Goal: Task Accomplishment & Management: Manage account settings

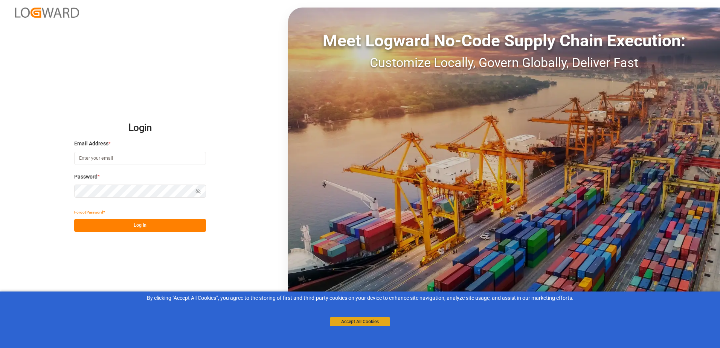
type input "[PERSON_NAME][EMAIL_ADDRESS][PERSON_NAME][DOMAIN_NAME]"
click at [346, 323] on button "Accept All Cookies" at bounding box center [360, 321] width 60 height 9
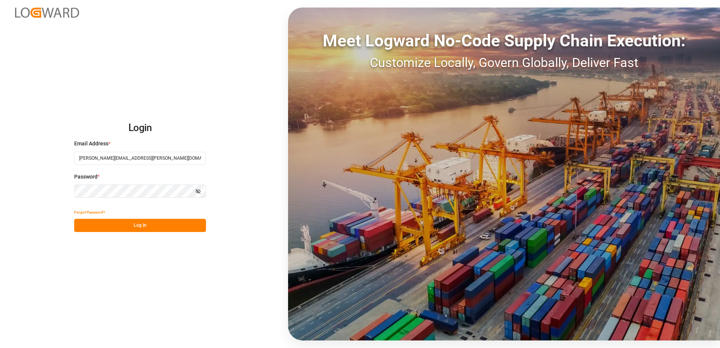
click at [161, 219] on button "Log In" at bounding box center [140, 225] width 132 height 13
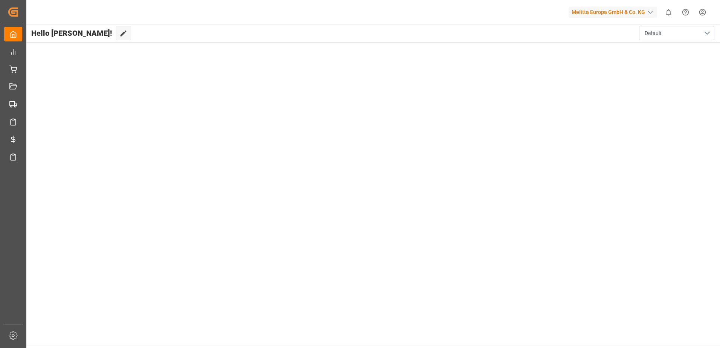
click at [711, 34] on button "Default" at bounding box center [676, 33] width 75 height 14
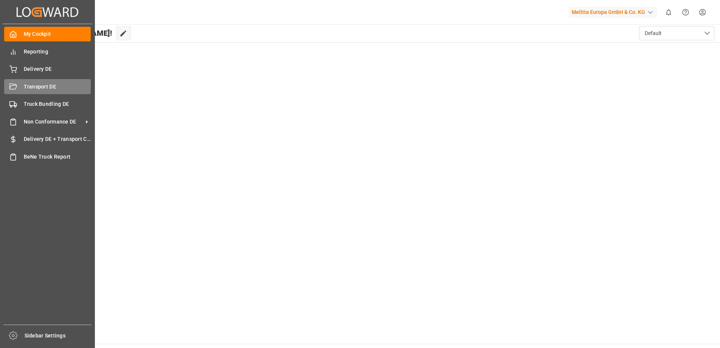
click at [14, 84] on icon at bounding box center [13, 86] width 8 height 6
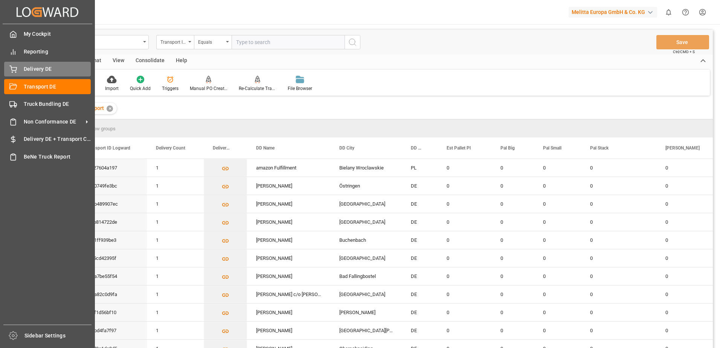
click at [29, 67] on span "Delivery DE" at bounding box center [57, 69] width 67 height 8
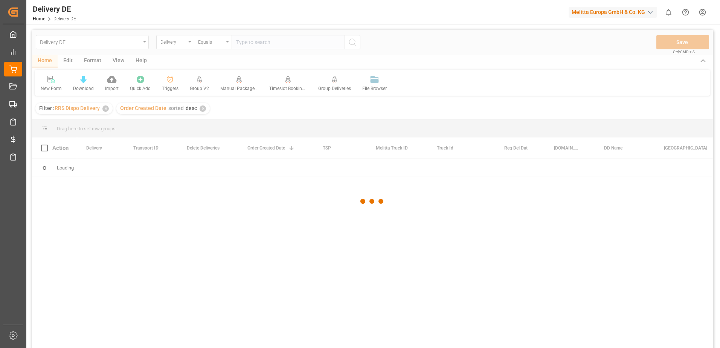
click at [255, 43] on div at bounding box center [372, 202] width 681 height 344
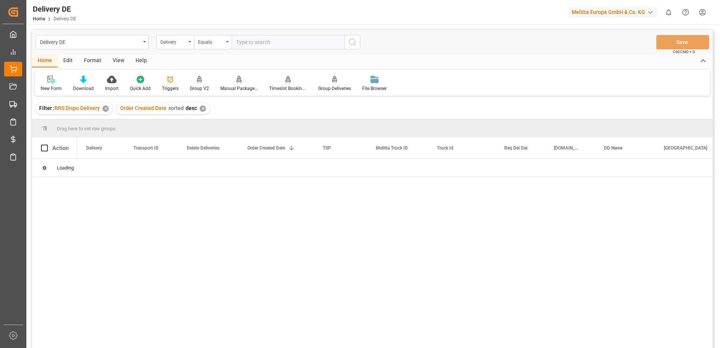
click at [255, 43] on input "text" at bounding box center [288, 42] width 113 height 14
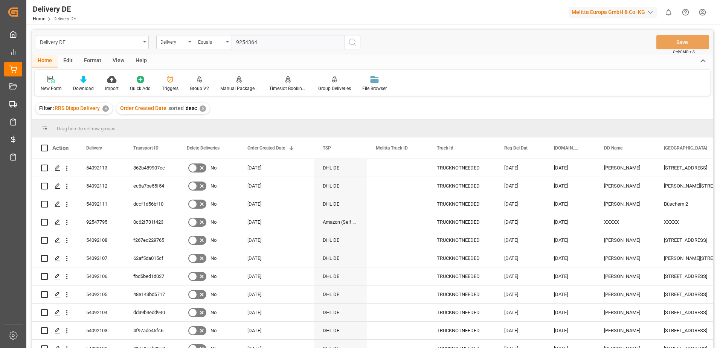
type input "92543647"
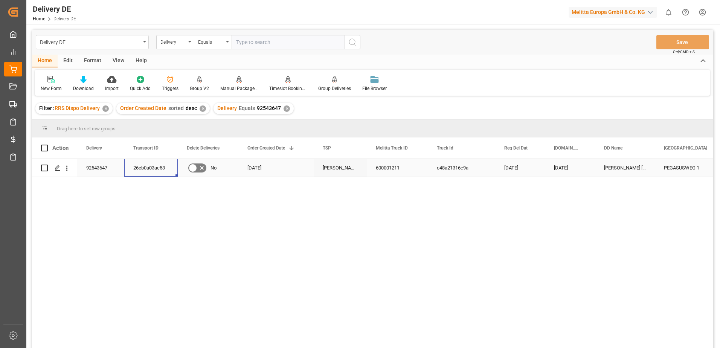
click at [146, 163] on div "26eb0a03ac53" at bounding box center [150, 168] width 53 height 18
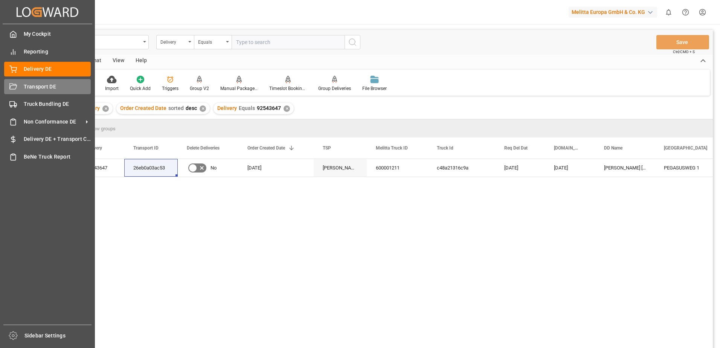
click at [21, 86] on div "Transport DE Transport DE" at bounding box center [47, 86] width 87 height 15
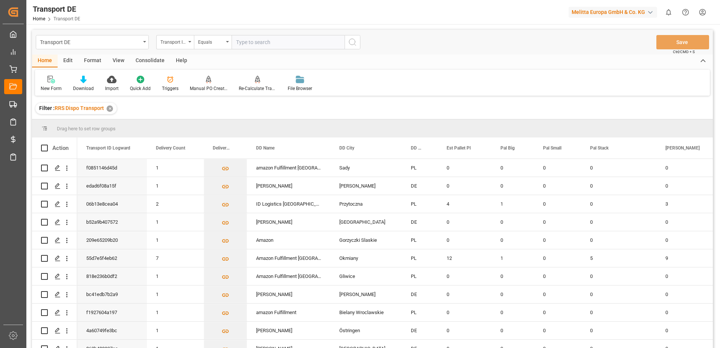
click at [254, 45] on input "text" at bounding box center [288, 42] width 113 height 14
paste input "26eb0a03ac53"
type input "26eb0a03ac53"
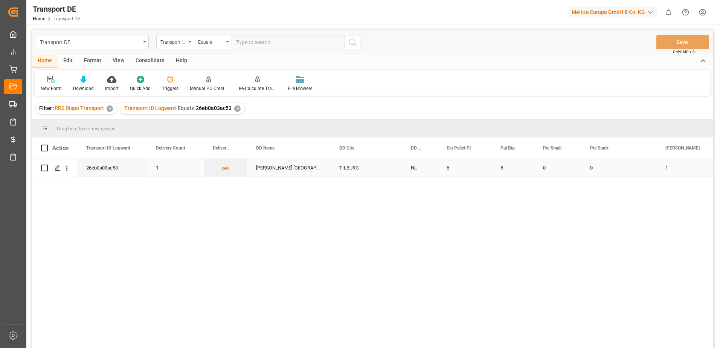
click at [44, 169] on input "Press Space to toggle row selection (unchecked)" at bounding box center [44, 168] width 7 height 7
checkbox input "true"
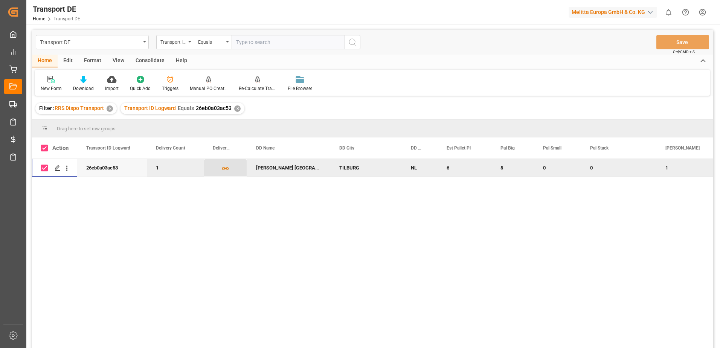
click at [228, 167] on icon "Press SPACE to deselect this row." at bounding box center [225, 168] width 7 height 3
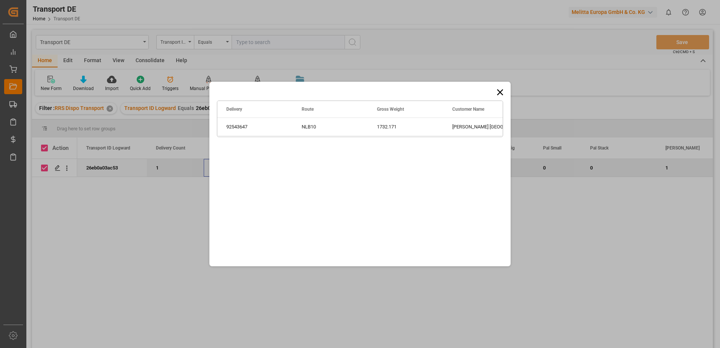
click at [502, 91] on icon at bounding box center [500, 92] width 6 height 6
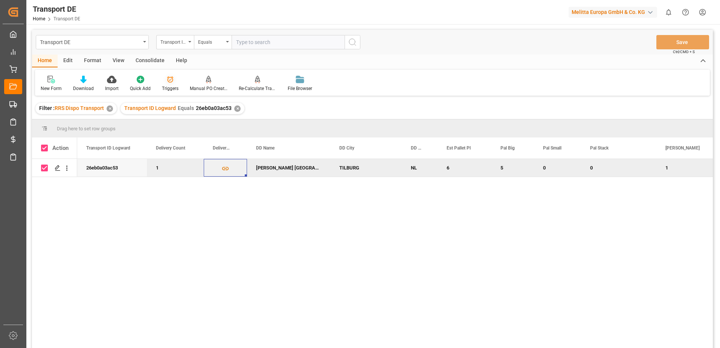
click at [168, 86] on div "Triggers" at bounding box center [170, 88] width 17 height 7
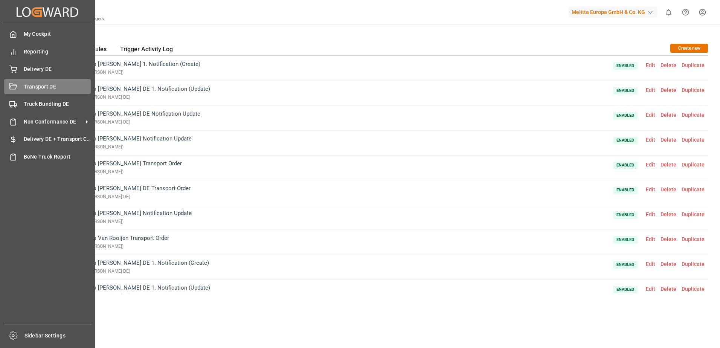
click at [22, 87] on div "Transport DE Transport DE" at bounding box center [47, 86] width 87 height 15
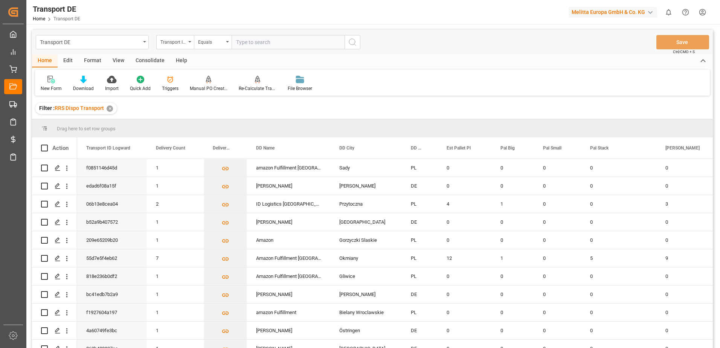
click at [70, 59] on div "Edit" at bounding box center [68, 61] width 21 height 13
click at [93, 60] on div "Format" at bounding box center [92, 61] width 29 height 13
click at [116, 60] on div "View" at bounding box center [118, 61] width 23 height 13
click at [148, 58] on div "Consolidate" at bounding box center [150, 61] width 40 height 13
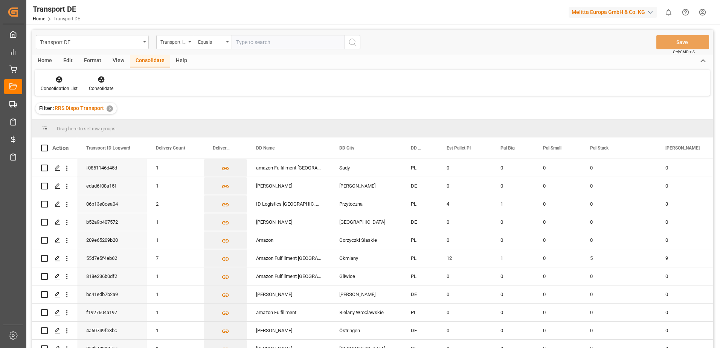
click at [181, 59] on div "Help" at bounding box center [181, 61] width 23 height 13
click at [83, 84] on div "Help" at bounding box center [372, 83] width 675 height 26
click at [271, 46] on input "text" at bounding box center [288, 42] width 113 height 14
paste input "26eb0a03ac53"
type input "26eb0a03ac53"
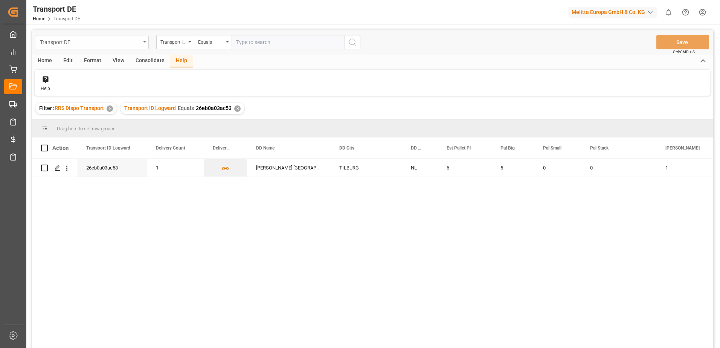
click at [146, 41] on icon "open menu" at bounding box center [144, 42] width 3 height 2
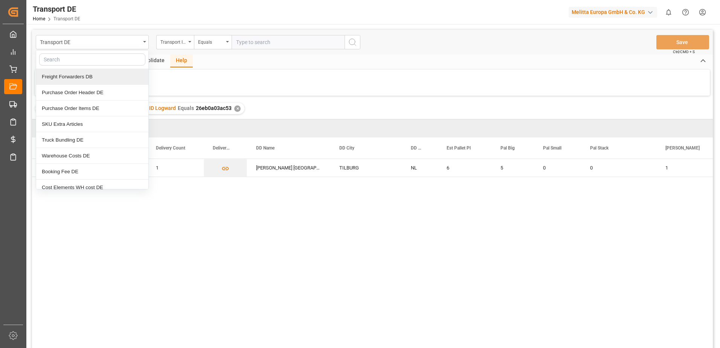
click at [193, 87] on div "Help" at bounding box center [372, 83] width 675 height 26
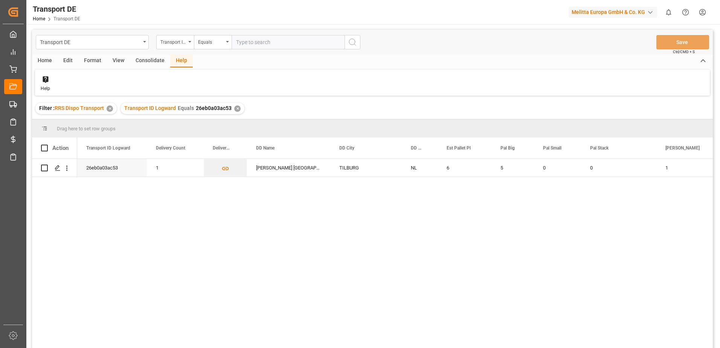
click at [45, 59] on div "Home" at bounding box center [45, 61] width 26 height 13
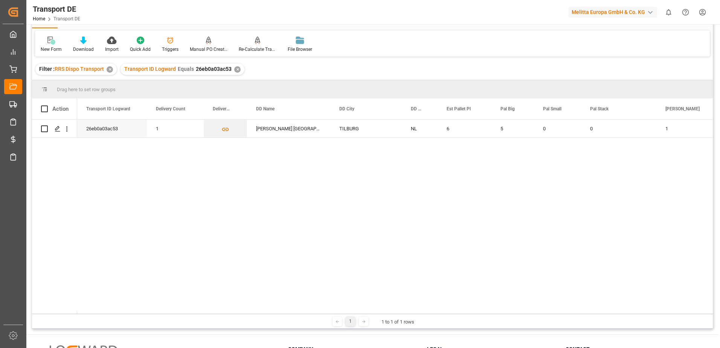
scroll to position [36, 0]
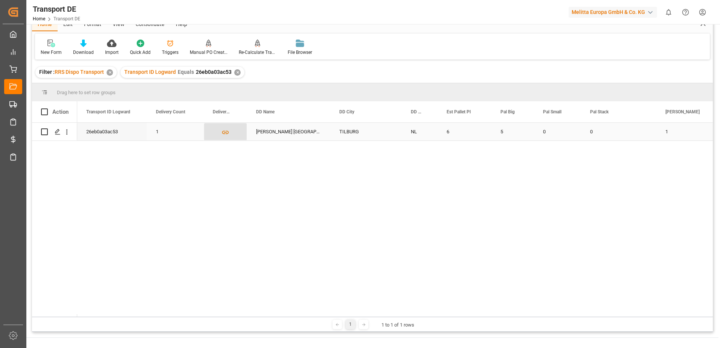
click at [226, 131] on icon "Press SPACE to select this row." at bounding box center [226, 132] width 8 height 8
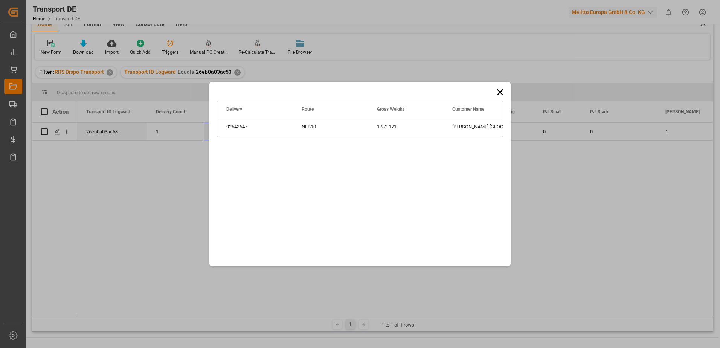
click at [498, 91] on icon at bounding box center [500, 92] width 11 height 11
click at [502, 93] on icon at bounding box center [500, 92] width 6 height 6
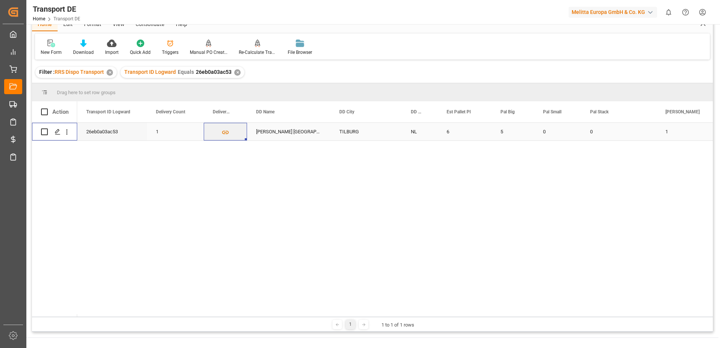
click at [43, 133] on input "Press Space to toggle row selection (unchecked)" at bounding box center [44, 131] width 7 height 7
checkbox input "true"
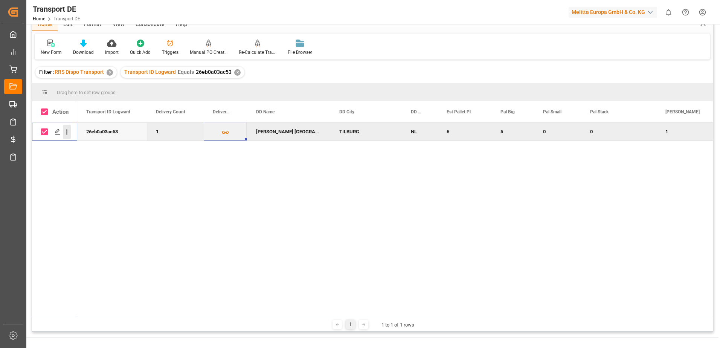
click at [66, 133] on icon "open menu" at bounding box center [67, 132] width 8 height 8
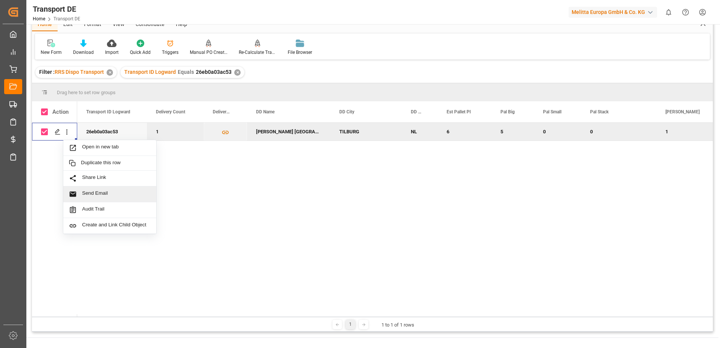
click at [475, 255] on div "26eb0a03ac53 1 [PERSON_NAME] TILBURG TILBURG NL 6 5 0 0 1 1732.171" at bounding box center [395, 220] width 636 height 194
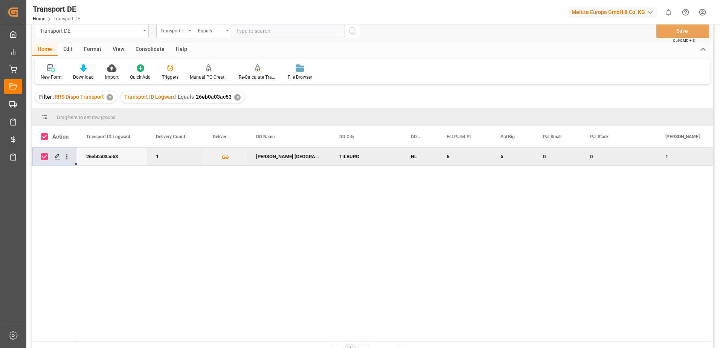
scroll to position [0, 0]
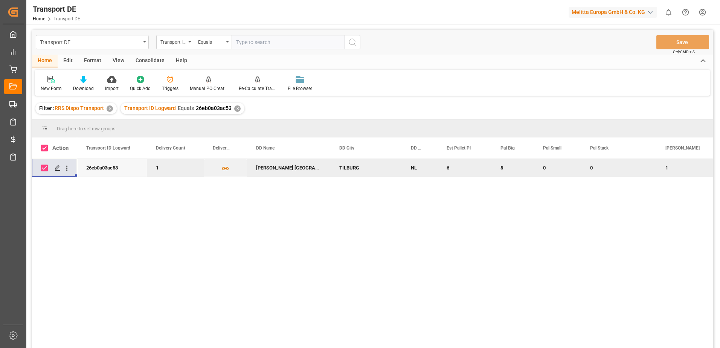
click at [44, 125] on span at bounding box center [44, 128] width 7 height 7
click at [46, 127] on span at bounding box center [44, 128] width 7 height 7
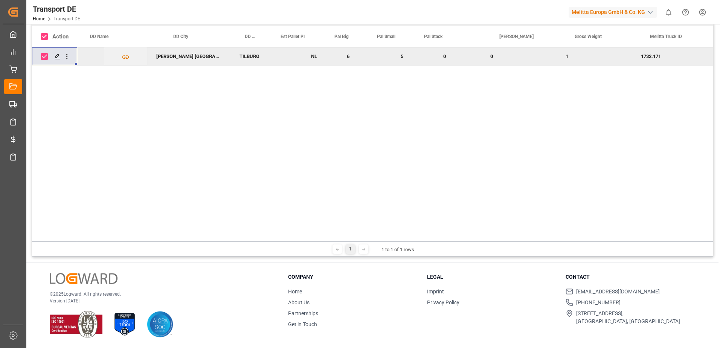
scroll to position [0, 245]
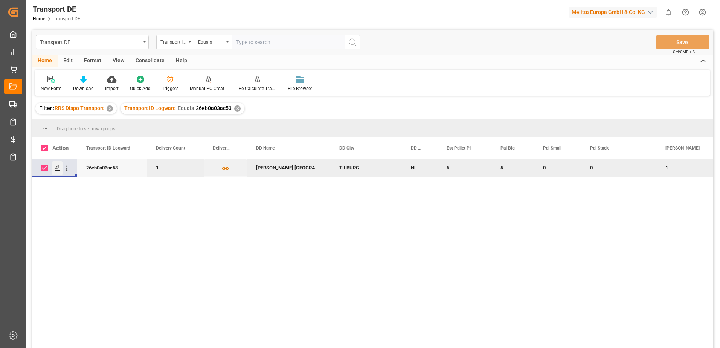
click at [58, 167] on icon "Press SPACE to deselect this row." at bounding box center [58, 168] width 6 height 6
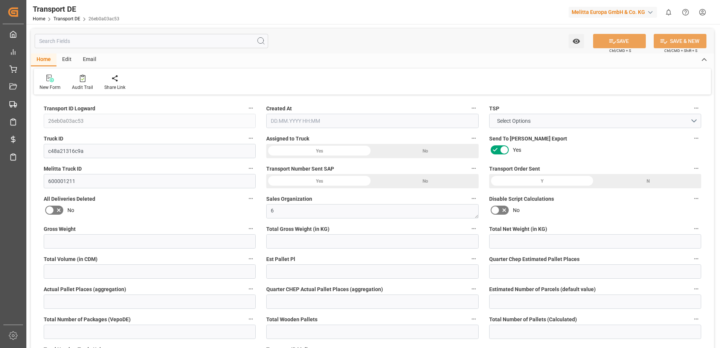
type input "1732.171"
type input "1579.424"
type input "1266.858"
type input "9132.44"
type input "6"
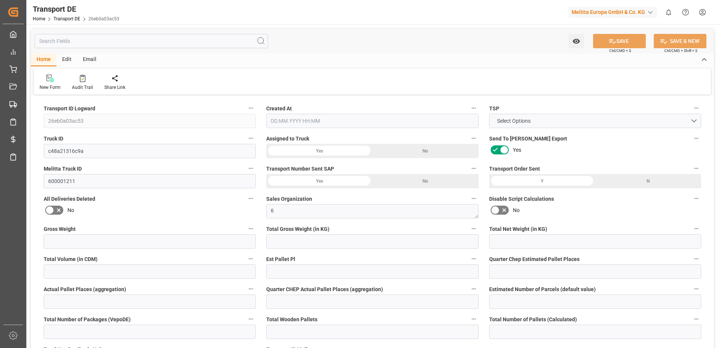
type input "0"
type input "6"
type input "0"
type input "1"
type input "6"
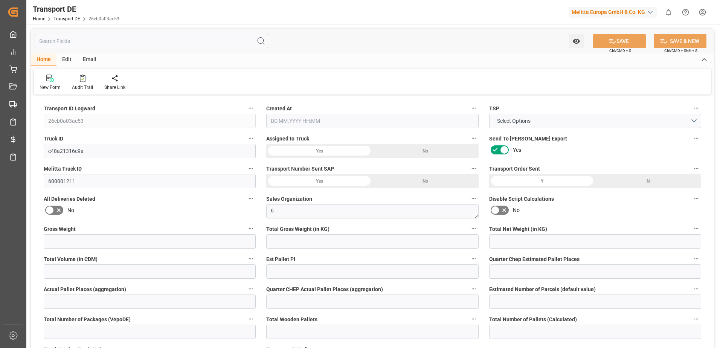
type input "6"
type input "5"
type input "43"
type input "0"
type input "281.1"
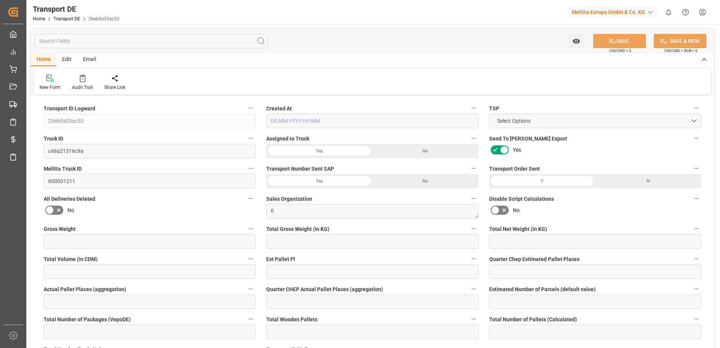
type input "54.069"
type input "281.1"
type input "273.6509"
type input "50"
type input "0"
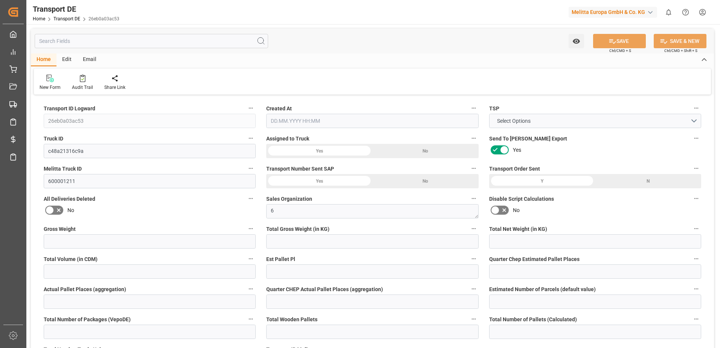
type input "0"
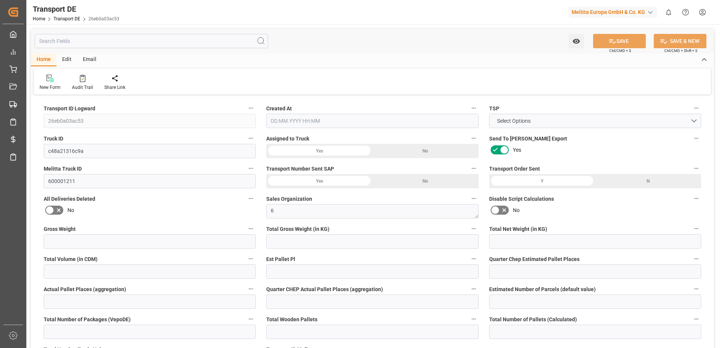
type input "0"
type input "-7.4492"
type input "0"
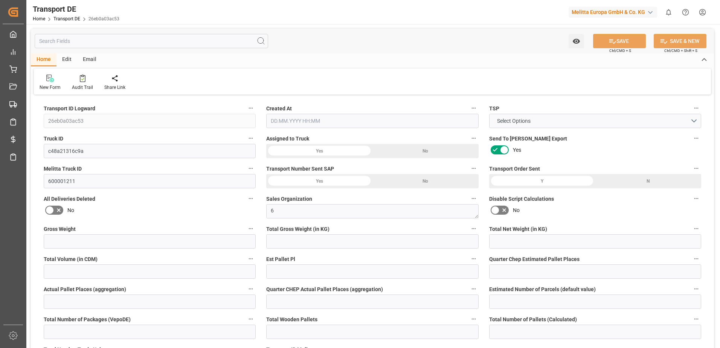
type input "0"
type input "1579.424"
type input "4710.8598"
type input "21"
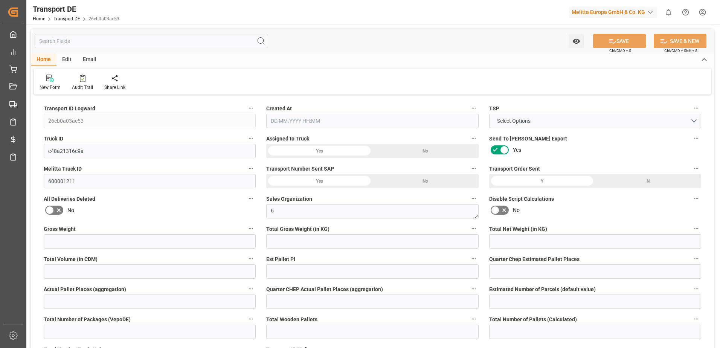
type input "35"
type input "5"
type input "0"
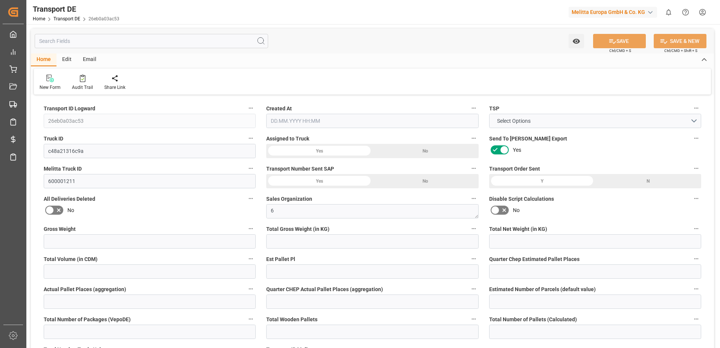
type input "0"
type input "1"
type input "0"
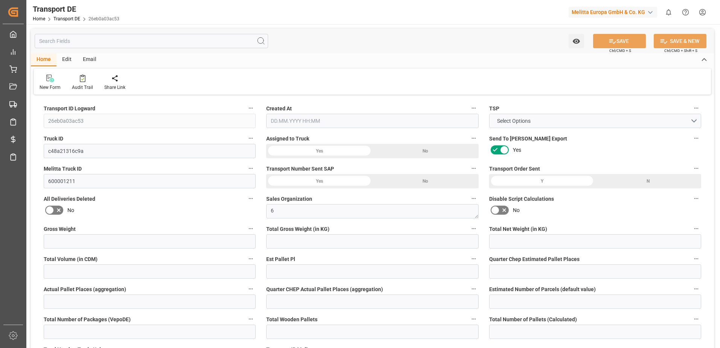
type input "412"
type input "327.7199"
type input "273.6509"
type input "[DATE] 08:36"
type input "[DATE]"
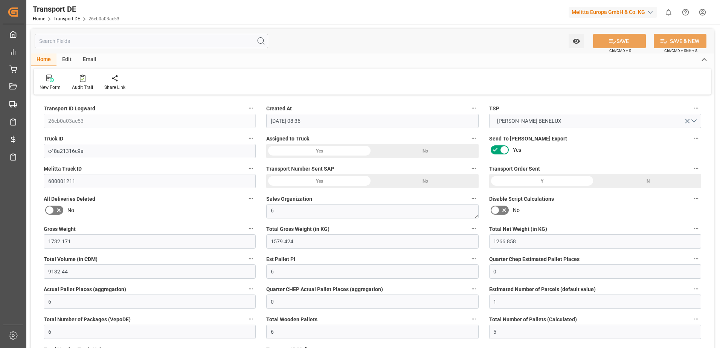
type input "[DATE]"
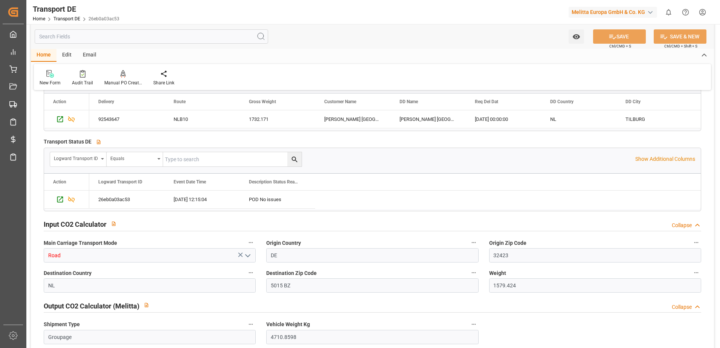
scroll to position [1413, 0]
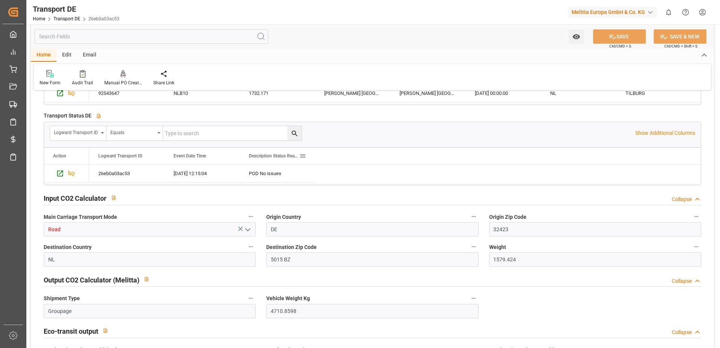
click at [304, 155] on span at bounding box center [302, 156] width 7 height 7
click at [318, 156] on span "general" at bounding box center [317, 157] width 7 height 7
click at [264, 176] on div "POD No issues" at bounding box center [277, 174] width 75 height 18
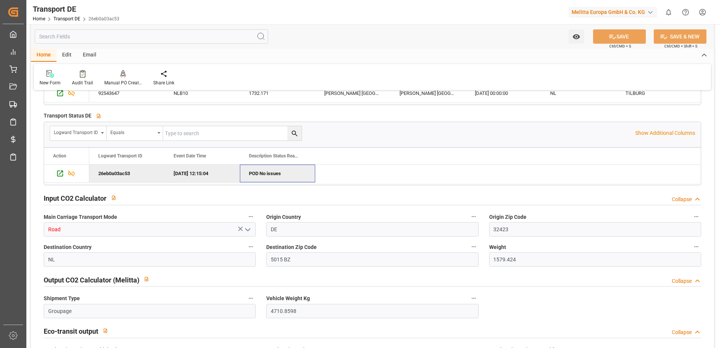
click at [264, 176] on div "POD No issues" at bounding box center [277, 174] width 75 height 18
click at [666, 134] on p "Show Additional Columns" at bounding box center [666, 133] width 60 height 8
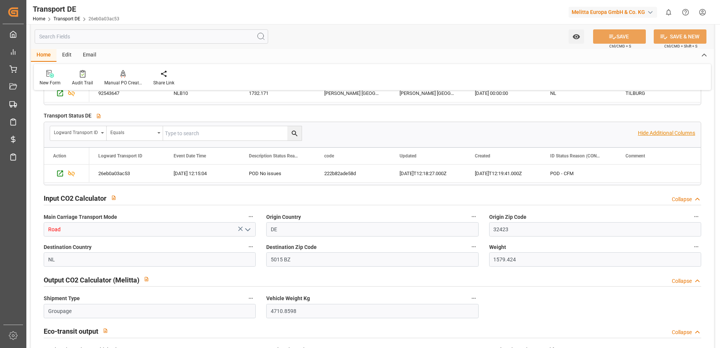
click at [666, 134] on p "Hide Additional Columns" at bounding box center [666, 133] width 57 height 8
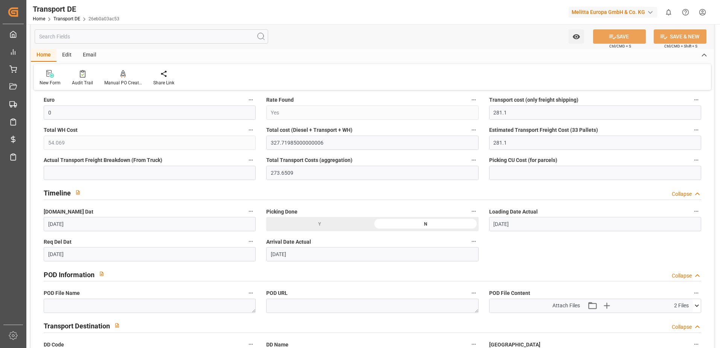
scroll to position [301, 0]
click at [696, 306] on icon at bounding box center [697, 305] width 4 height 2
click at [677, 319] on icon at bounding box center [677, 319] width 6 height 6
click at [678, 328] on icon at bounding box center [677, 327] width 6 height 6
click at [435, 34] on div "Watch Option SAVE Ctrl/CMD + S SAVE & NEW Ctrl/CMD + Shift + S" at bounding box center [372, 36] width 683 height 25
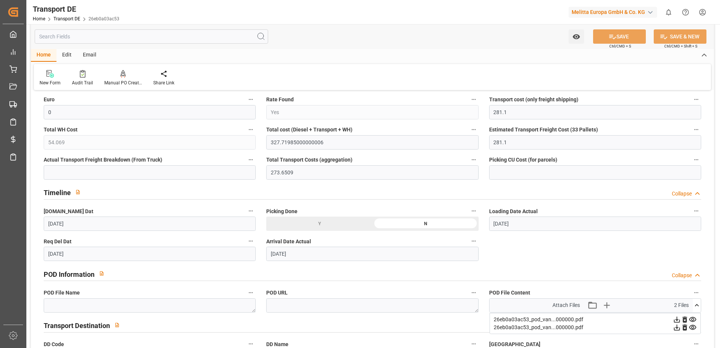
click at [702, 8] on html "Created by potrace 1.15, written by [PERSON_NAME] [DATE]-[DATE] Created by potr…" at bounding box center [360, 174] width 720 height 348
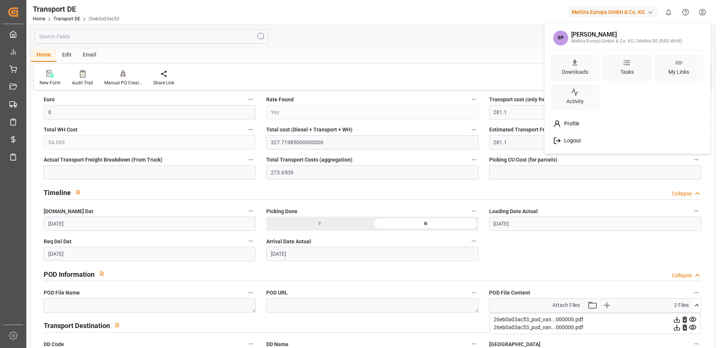
click at [567, 140] on span "Logout" at bounding box center [571, 141] width 20 height 7
